Goal: Transaction & Acquisition: Purchase product/service

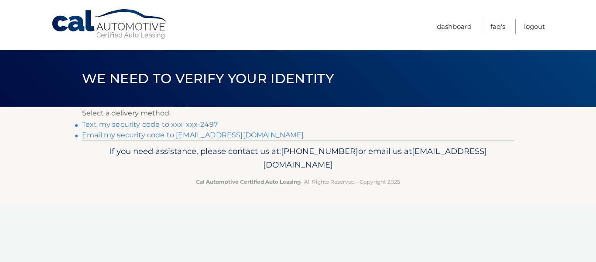
click at [157, 123] on link "Text my security code to xxx-xxx-2497" at bounding box center [150, 124] width 136 height 8
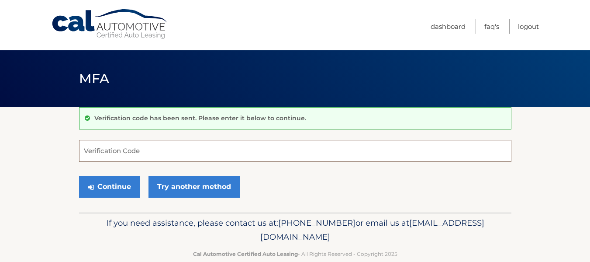
click at [124, 151] on input "Verification Code" at bounding box center [295, 151] width 432 height 22
type input "909581"
click at [79, 176] on button "Continue" at bounding box center [109, 187] width 61 height 22
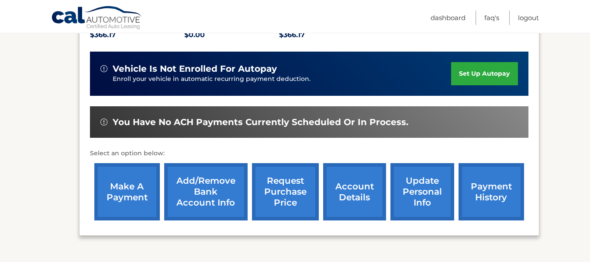
scroll to position [223, 0]
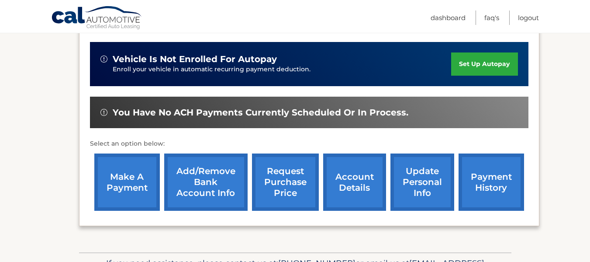
click at [133, 158] on link "make a payment" at bounding box center [127, 181] width 66 height 57
click at [129, 190] on link "make a payment" at bounding box center [127, 181] width 66 height 57
click at [130, 178] on link "make a payment" at bounding box center [127, 181] width 66 height 57
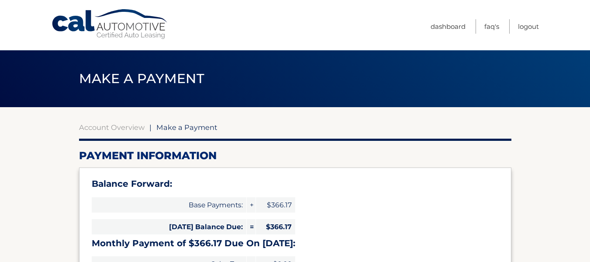
select select "NTkxMjBlM2MtOGRkYy00MWJjLWE0MmMtOWJlNzczM2RlNDU3"
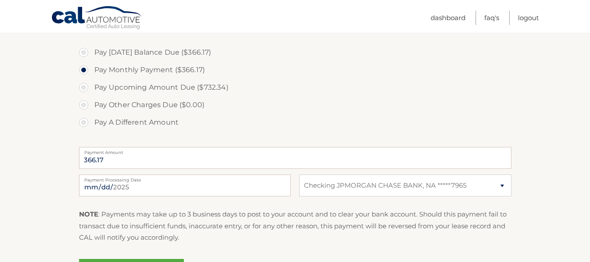
scroll to position [296, 0]
click at [82, 55] on label "Pay [DATE] Balance Due ($366.17)" at bounding box center [295, 51] width 432 height 17
click at [83, 55] on input "Pay Today's Balance Due ($366.17)" at bounding box center [87, 50] width 9 height 14
radio input "true"
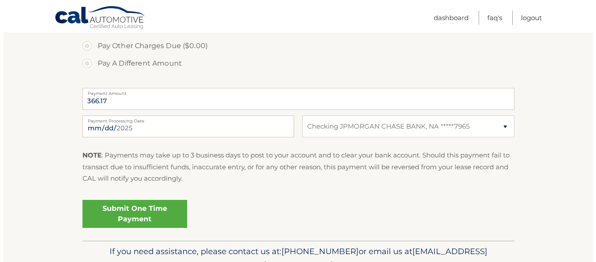
scroll to position [400, 0]
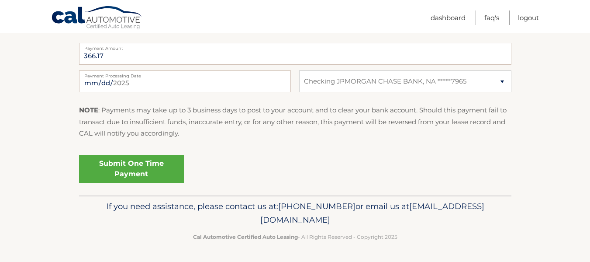
click at [130, 164] on link "Submit One Time Payment" at bounding box center [131, 169] width 105 height 28
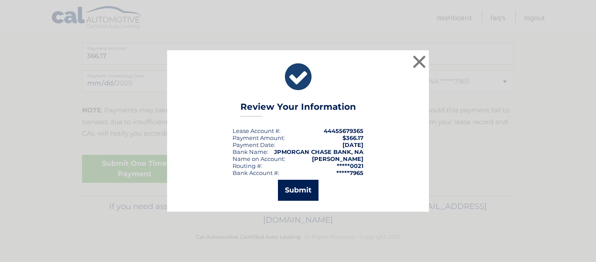
click at [287, 189] on button "Submit" at bounding box center [298, 189] width 41 height 21
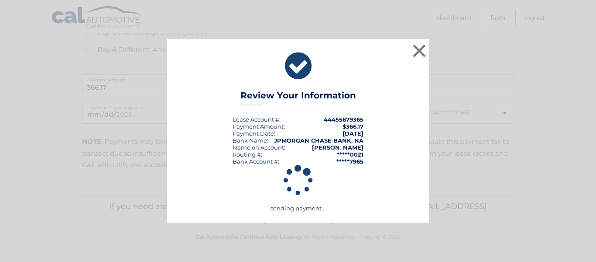
scroll to position [368, 0]
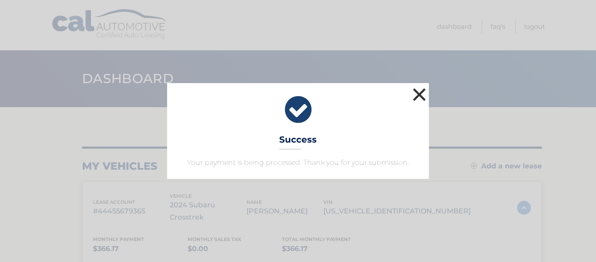
click at [424, 94] on button "×" at bounding box center [419, 94] width 17 height 17
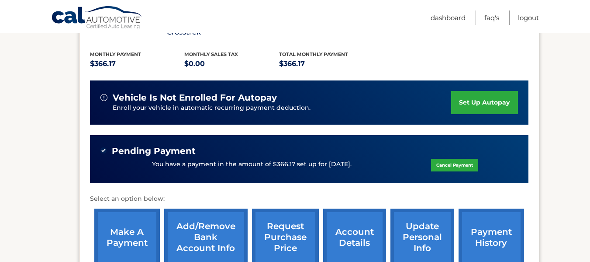
scroll to position [188, 0]
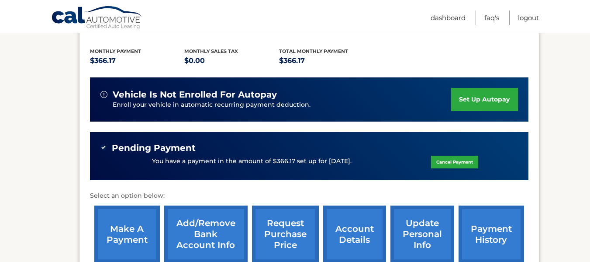
click at [498, 227] on link "payment history" at bounding box center [492, 233] width 66 height 57
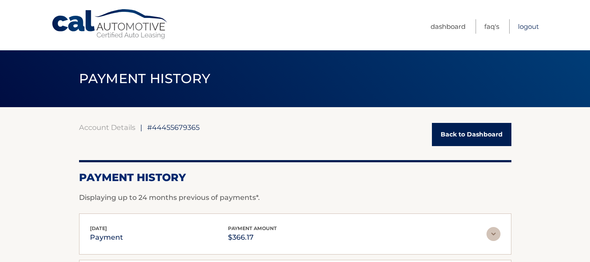
click at [538, 22] on link "Logout" at bounding box center [528, 26] width 21 height 14
